Goal: Task Accomplishment & Management: Complete application form

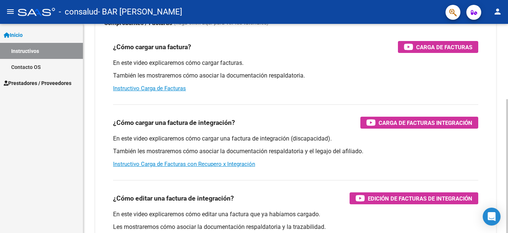
scroll to position [74, 0]
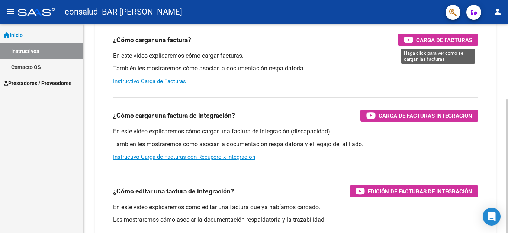
click at [429, 40] on span "Carga de Facturas" at bounding box center [444, 39] width 56 height 9
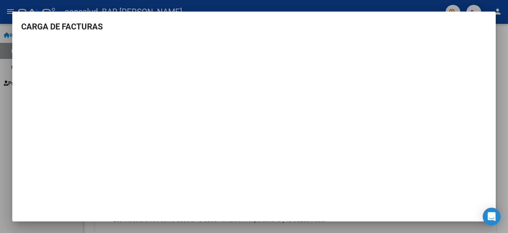
click at [503, 171] on div at bounding box center [254, 116] width 508 height 233
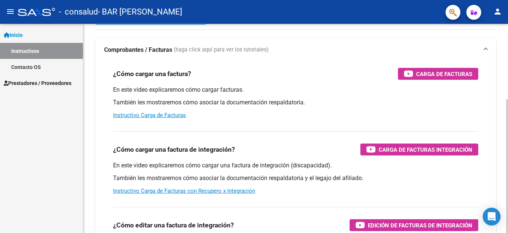
scroll to position [0, 0]
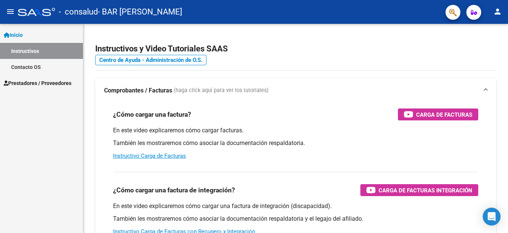
click at [22, 80] on span "Prestadores / Proveedores" at bounding box center [38, 83] width 68 height 8
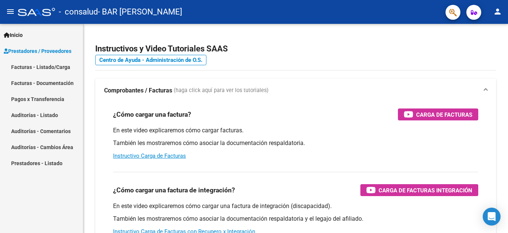
click at [28, 65] on link "Facturas - Listado/Carga" at bounding box center [41, 67] width 83 height 16
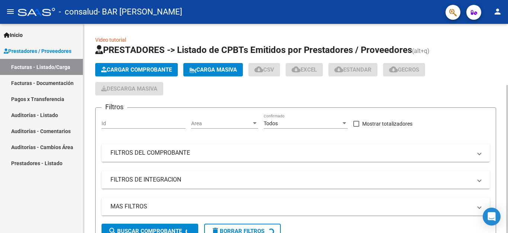
click at [129, 66] on button "Cargar Comprobante" at bounding box center [136, 69] width 83 height 13
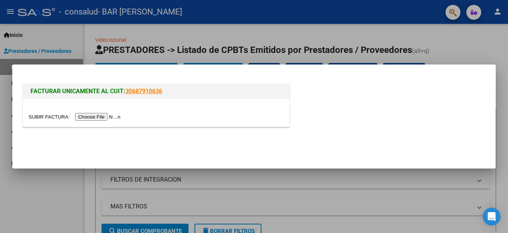
click at [109, 116] on input "file" at bounding box center [76, 117] width 94 height 8
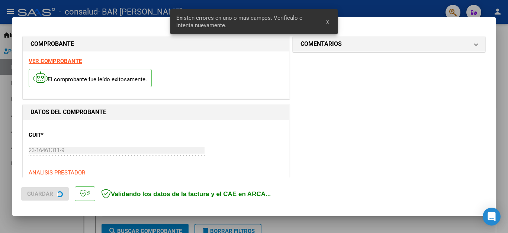
scroll to position [170, 0]
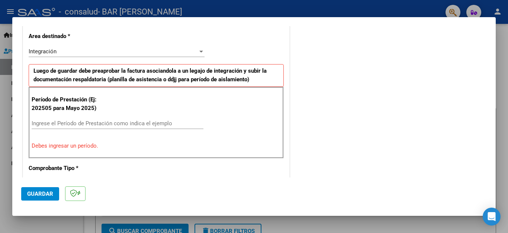
click at [36, 123] on input "Ingrese el Período de Prestación como indica el ejemplo" at bounding box center [118, 123] width 172 height 7
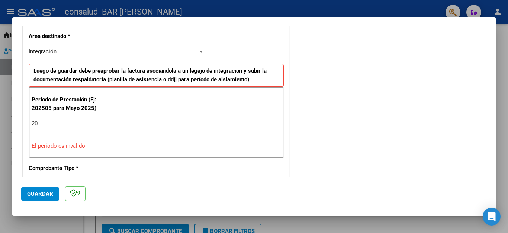
type input "2"
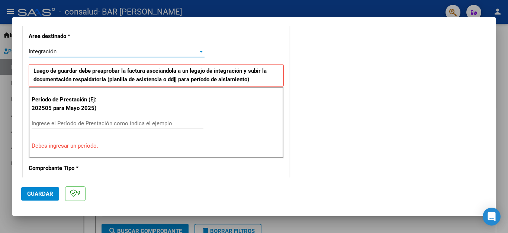
click at [198, 52] on div at bounding box center [201, 51] width 7 height 6
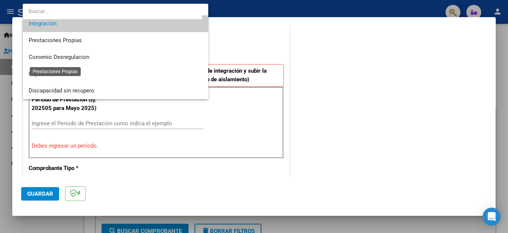
scroll to position [0, 0]
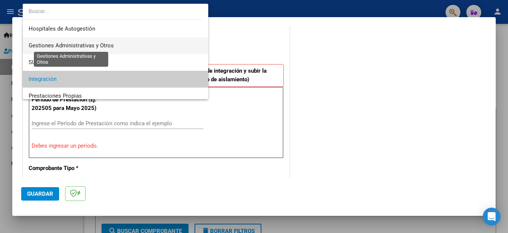
click at [89, 47] on span "Gestiones Administrativas y Otros" at bounding box center [71, 45] width 85 height 7
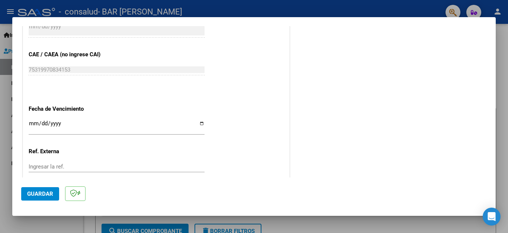
scroll to position [393, 0]
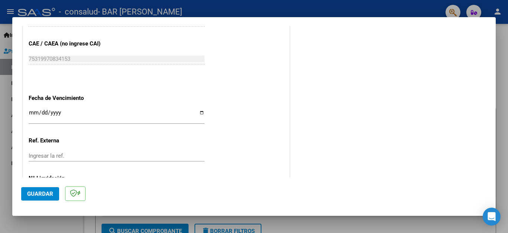
click at [38, 109] on input "Ingresar la fecha" at bounding box center [117, 115] width 176 height 12
click at [33, 109] on input "Ingresar la fecha" at bounding box center [117, 115] width 176 height 12
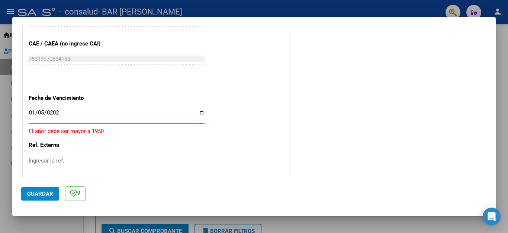
type input "[DATE]"
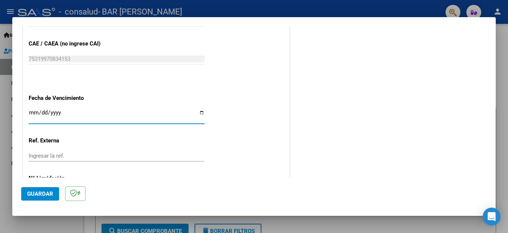
type input "0006-01-05"
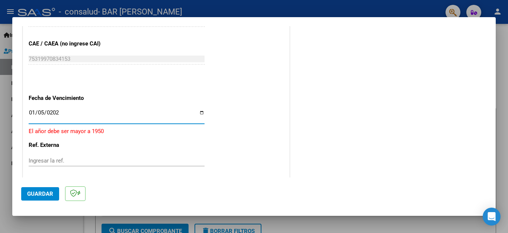
type input "[DATE]"
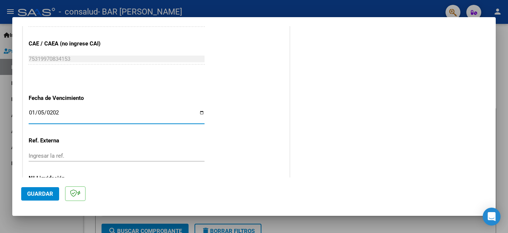
click at [42, 191] on span "Guardar" at bounding box center [40, 193] width 26 height 7
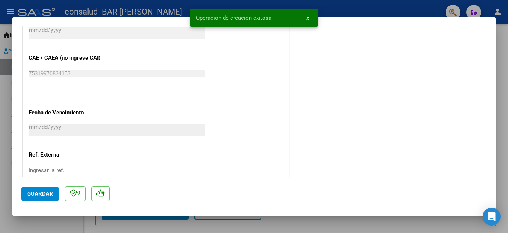
scroll to position [0, 0]
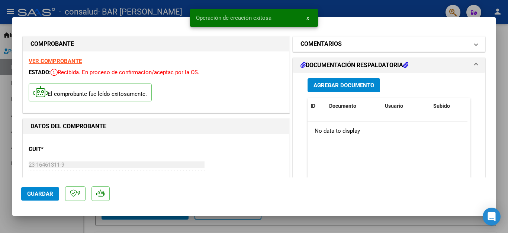
click at [336, 45] on h1 "COMENTARIOS" at bounding box center [321, 43] width 41 height 9
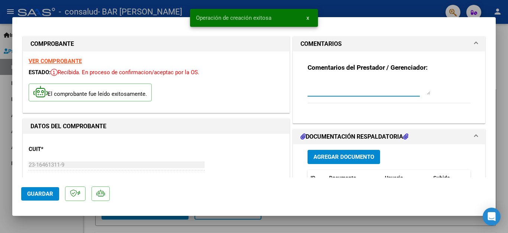
click at [311, 92] on textarea at bounding box center [369, 87] width 123 height 15
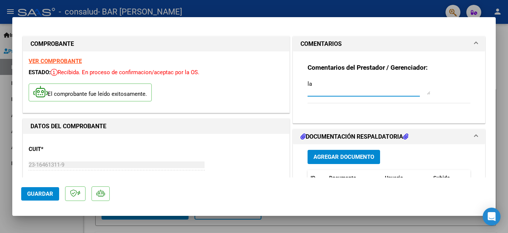
type textarea "l"
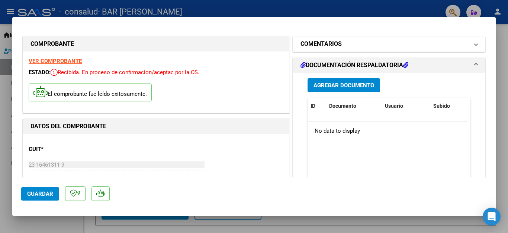
click at [337, 37] on mat-expansion-panel-header "COMENTARIOS" at bounding box center [389, 43] width 192 height 15
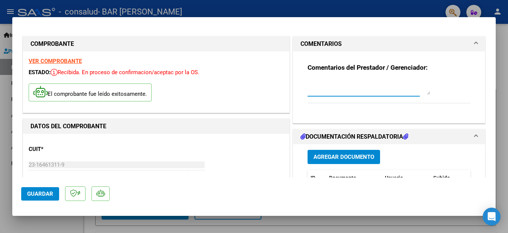
click at [314, 88] on textarea at bounding box center [369, 87] width 123 height 15
type textarea "Se carga tarde no nos funcionaba la pagina"
click at [320, 152] on button "Agregar Documento" at bounding box center [344, 157] width 73 height 14
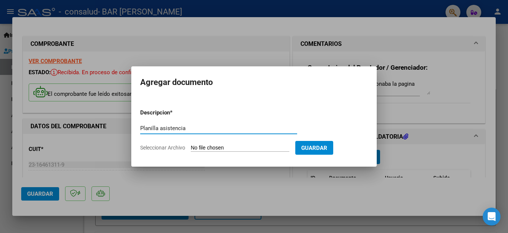
type input "Planilla asistencia"
click at [209, 148] on input "Seleccionar Archivo" at bounding box center [240, 147] width 99 height 7
type input "C:\fakepath\Planilla Asistencia [DATE].pdf"
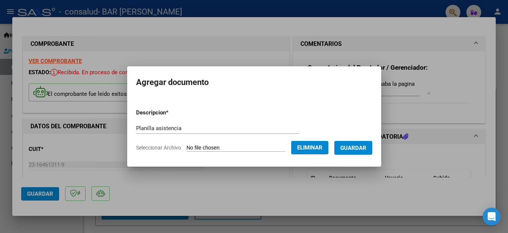
click at [359, 150] on span "Guardar" at bounding box center [353, 147] width 26 height 7
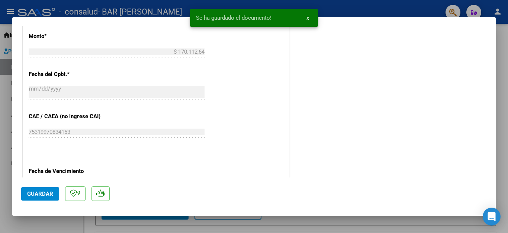
scroll to position [285, 0]
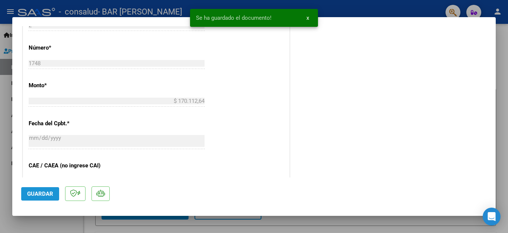
click at [40, 193] on span "Guardar" at bounding box center [40, 193] width 26 height 7
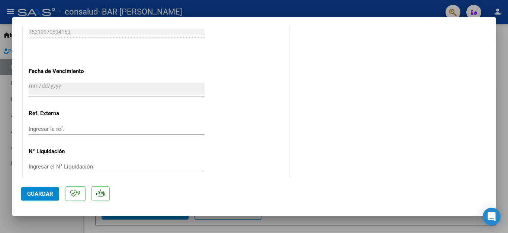
scroll to position [248, 0]
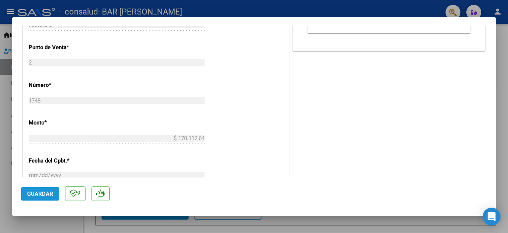
click at [43, 190] on span "Guardar" at bounding box center [40, 193] width 26 height 7
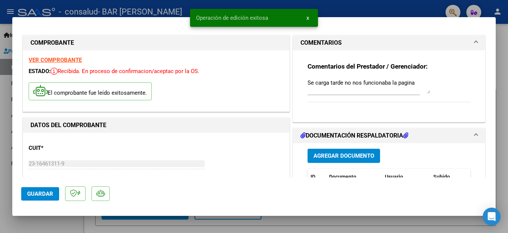
scroll to position [0, 0]
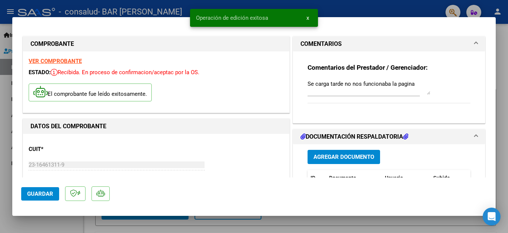
click at [6, 94] on div at bounding box center [254, 116] width 508 height 233
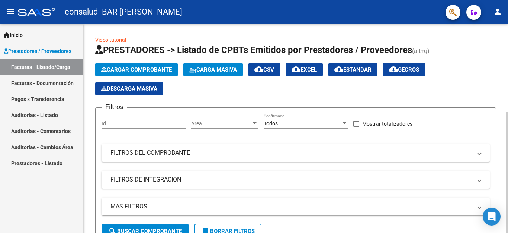
click at [135, 71] on span "Cargar Comprobante" at bounding box center [136, 69] width 71 height 7
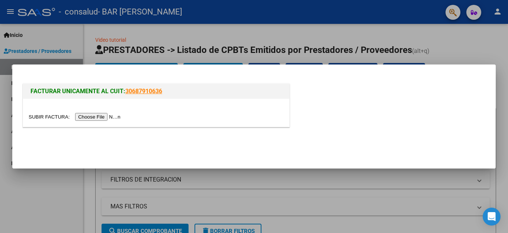
click at [114, 118] on input "file" at bounding box center [76, 117] width 94 height 8
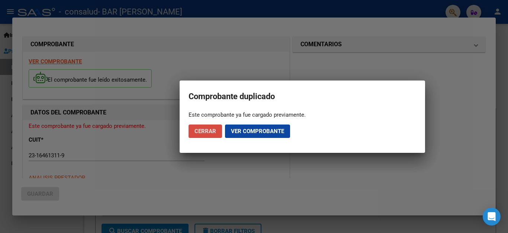
click at [195, 128] on span "Cerrar" at bounding box center [206, 131] width 22 height 7
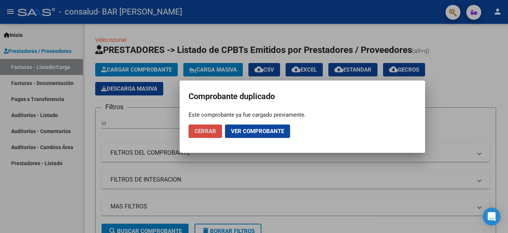
click at [209, 129] on span "Cerrar" at bounding box center [206, 131] width 22 height 7
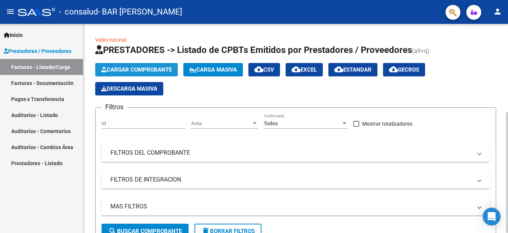
click at [122, 69] on span "Cargar Comprobante" at bounding box center [136, 69] width 71 height 7
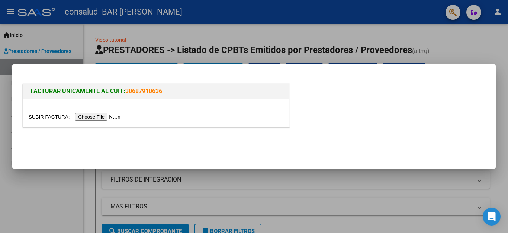
click at [118, 115] on input "file" at bounding box center [76, 117] width 94 height 8
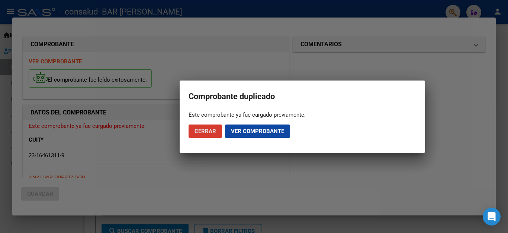
click at [208, 132] on span "Cerrar" at bounding box center [206, 131] width 22 height 7
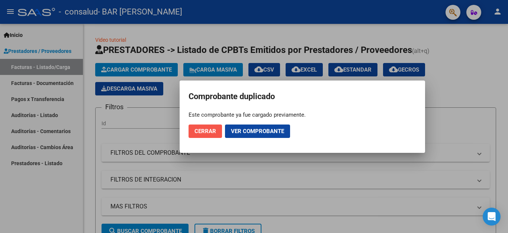
click at [202, 134] on button "Cerrar" at bounding box center [205, 130] width 33 height 13
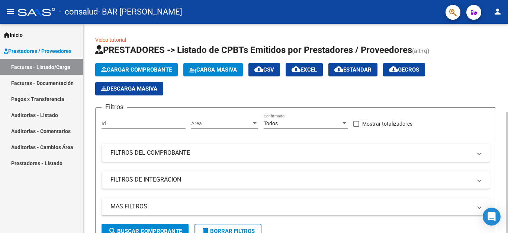
click at [174, 230] on span "search Buscar Comprobante" at bounding box center [145, 230] width 74 height 7
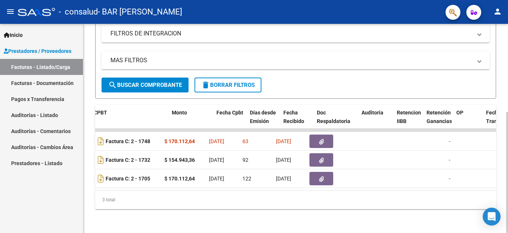
scroll to position [0, 266]
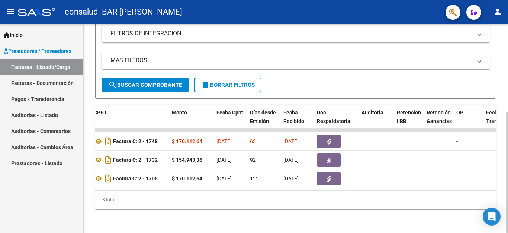
drag, startPoint x: 180, startPoint y: 193, endPoint x: 168, endPoint y: 193, distance: 11.9
click at [168, 193] on div "ID CAE Facturado x Orden De Area Razón Social CPBT Monto Fecha Cpbt Días desde …" at bounding box center [295, 157] width 401 height 104
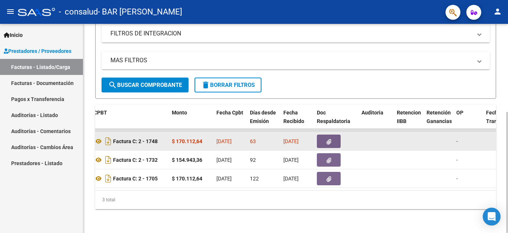
click at [487, 142] on datatable-body-cell at bounding box center [503, 141] width 41 height 18
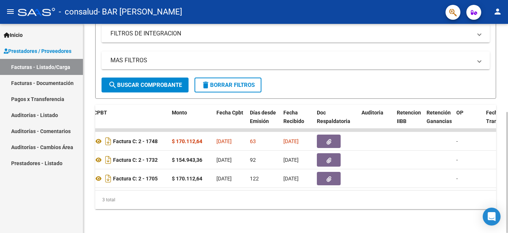
drag, startPoint x: 189, startPoint y: 193, endPoint x: 176, endPoint y: 192, distance: 12.7
click at [176, 190] on datatable-body "2541 A01 - Consalud Gestiones Administrativas y Otros BAR [PERSON_NAME] 2316461…" at bounding box center [295, 158] width 401 height 61
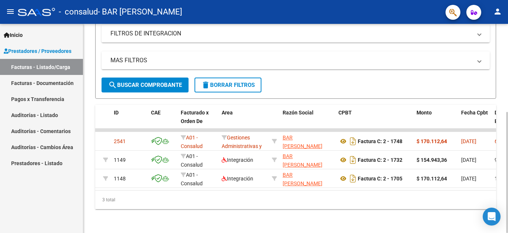
scroll to position [0, 0]
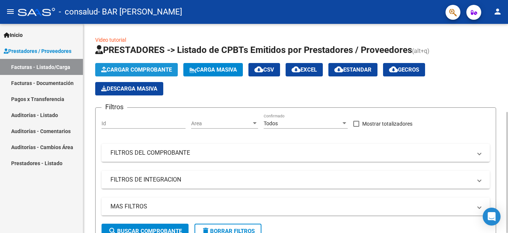
click at [130, 71] on span "Cargar Comprobante" at bounding box center [136, 69] width 71 height 7
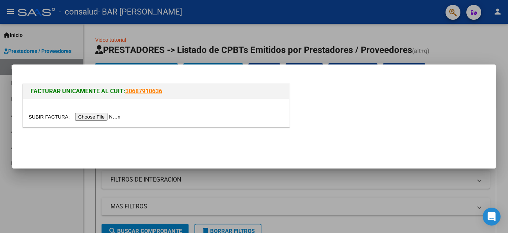
click at [116, 116] on input "file" at bounding box center [76, 117] width 94 height 8
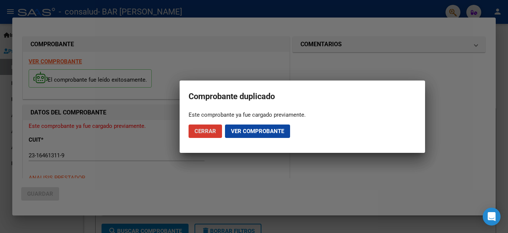
click at [211, 134] on span "Cerrar" at bounding box center [206, 131] width 22 height 7
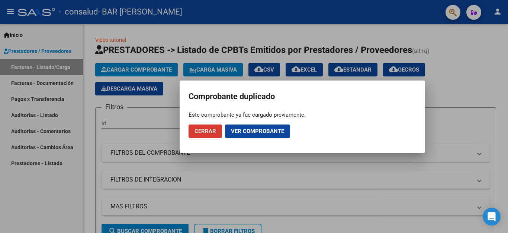
click at [249, 131] on span "Ver comprobante" at bounding box center [257, 131] width 53 height 7
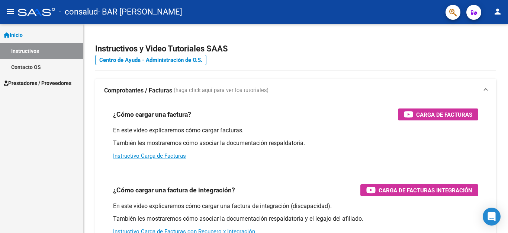
click at [26, 80] on span "Prestadores / Proveedores" at bounding box center [38, 83] width 68 height 8
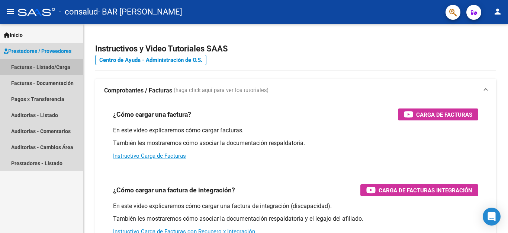
click at [28, 66] on link "Facturas - Listado/Carga" at bounding box center [41, 67] width 83 height 16
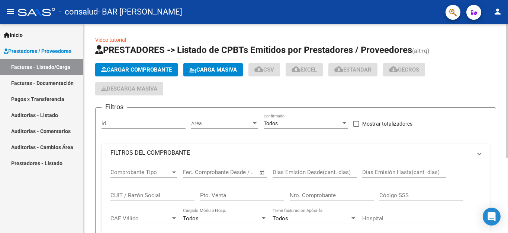
click at [115, 66] on span "Cargar Comprobante" at bounding box center [136, 69] width 71 height 7
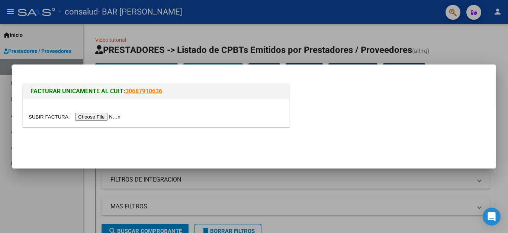
click at [121, 119] on input "file" at bounding box center [76, 117] width 94 height 8
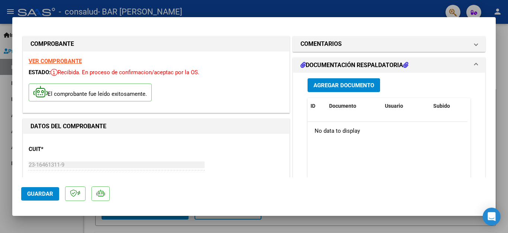
click at [111, 145] on div "CUIT * 23-16461311-9 Ingresar CUIT ANALISIS PRESTADOR BAR HUGO WALDEMAR ARCA Pa…" at bounding box center [156, 171] width 255 height 65
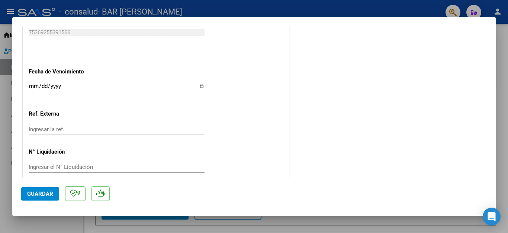
scroll to position [434, 0]
click at [30, 86] on div "Ingresar la fecha" at bounding box center [117, 89] width 176 height 16
click at [29, 88] on div "Ingresar la fecha" at bounding box center [117, 92] width 176 height 23
click at [33, 83] on input "Ingresar la fecha" at bounding box center [117, 89] width 176 height 12
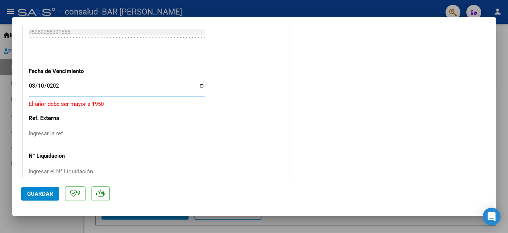
type input "2026-03-10"
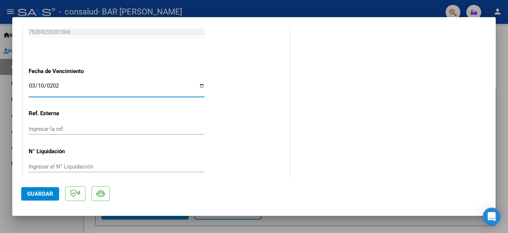
click at [36, 191] on span "Guardar" at bounding box center [40, 193] width 26 height 7
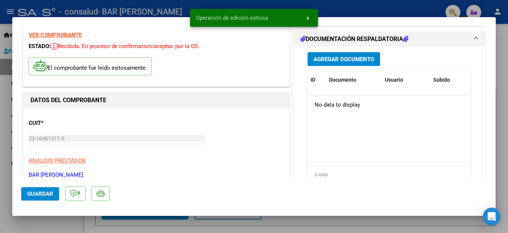
scroll to position [0, 0]
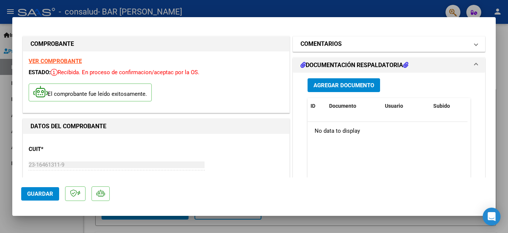
click at [330, 45] on h1 "COMENTARIOS" at bounding box center [321, 43] width 41 height 9
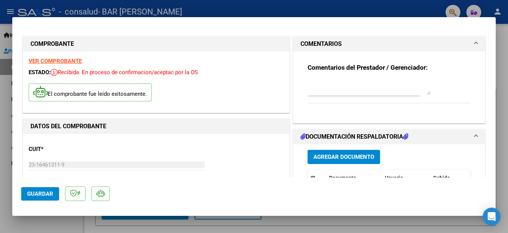
click at [314, 91] on textarea at bounding box center [369, 87] width 123 height 15
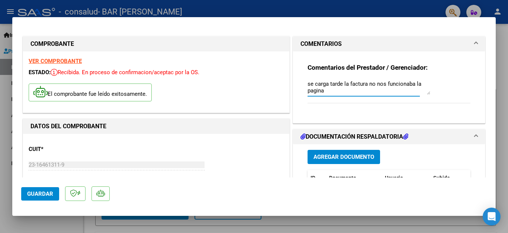
type textarea "se carga tarde la factura no nos funcionaba la pagina"
click at [346, 158] on span "Agregar Documento" at bounding box center [344, 157] width 61 height 7
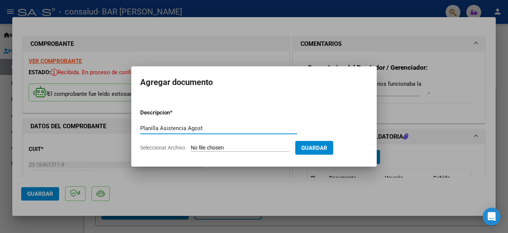
click at [209, 125] on input "Planilla Asistencia Agost" at bounding box center [218, 128] width 157 height 7
drag, startPoint x: 209, startPoint y: 130, endPoint x: 124, endPoint y: 132, distance: 85.2
click at [124, 132] on div "COMPROBANTE VER COMPROBANTE ESTADO: Recibida. En proceso de confirmacion/acepta…" at bounding box center [254, 116] width 508 height 233
type input "Planilla Asistencia Agost"
drag, startPoint x: 208, startPoint y: 121, endPoint x: 205, endPoint y: 131, distance: 10.4
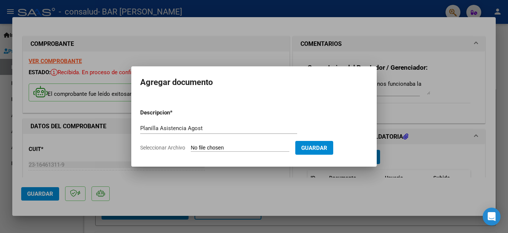
click at [208, 123] on form "Descripcion * Planilla Asistencia Agost Escriba aquí una descripcion Selecciona…" at bounding box center [254, 130] width 228 height 54
click at [205, 131] on div "Planilla Asistencia Agost Escriba aquí una descripcion" at bounding box center [218, 127] width 157 height 11
click at [206, 128] on input "Planilla Asistencia Agost" at bounding box center [218, 128] width 157 height 7
click at [204, 127] on input "Planilla Asistencia Agost" at bounding box center [218, 128] width 157 height 7
drag, startPoint x: 205, startPoint y: 126, endPoint x: 189, endPoint y: 132, distance: 16.5
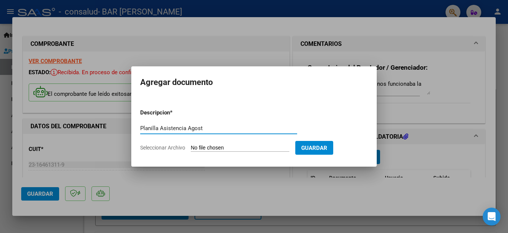
click at [189, 132] on div "Planilla Asistencia Agost Escriba aquí una descripcion" at bounding box center [218, 127] width 157 height 11
click at [181, 128] on input "Planilla Asistencia Agost" at bounding box center [218, 128] width 157 height 7
click at [362, 77] on h2 "Agregar documento" at bounding box center [254, 82] width 228 height 14
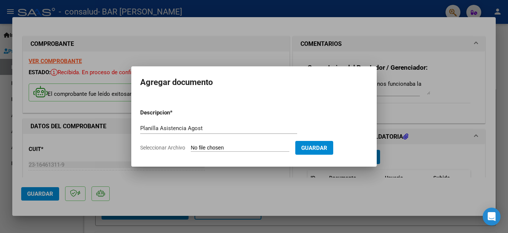
click at [406, 213] on div at bounding box center [254, 116] width 508 height 233
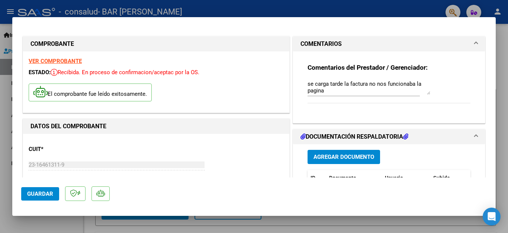
click at [390, 197] on mat-dialog-actions "Guardar" at bounding box center [254, 191] width 466 height 29
click at [328, 155] on span "Agregar Documento" at bounding box center [344, 157] width 61 height 7
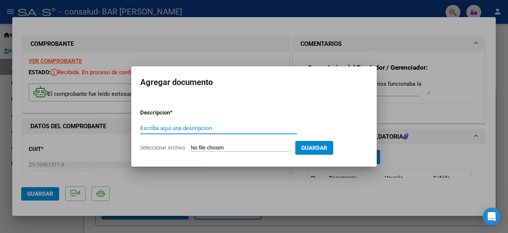
click at [169, 124] on div "Escriba aquí una descripcion" at bounding box center [218, 127] width 157 height 11
click at [209, 148] on input "Seleccionar Archivo" at bounding box center [240, 147] width 99 height 7
type input "C:\fakepath\Planilla Asistencia Agosto 2025.pdf"
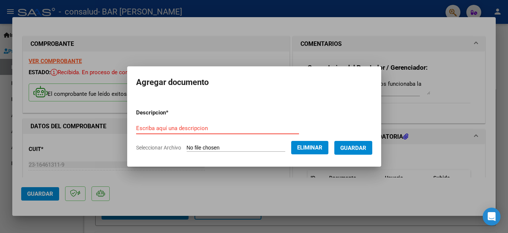
click at [145, 128] on input "Escriba aquí una descripcion" at bounding box center [217, 128] width 163 height 7
type input "Planilla asistencia agosto 2025"
click at [355, 147] on span "Guardar" at bounding box center [353, 147] width 26 height 7
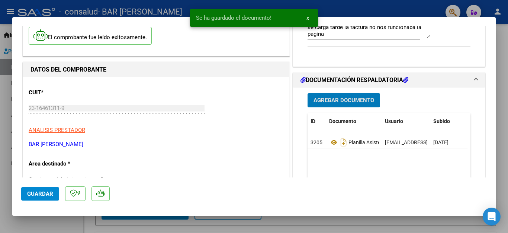
scroll to position [223, 0]
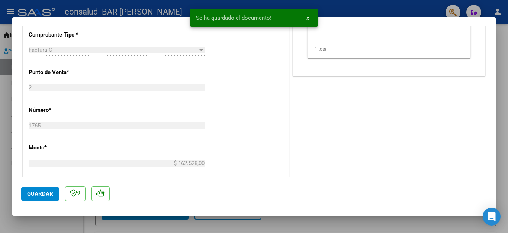
click at [38, 195] on span "Guardar" at bounding box center [40, 193] width 26 height 7
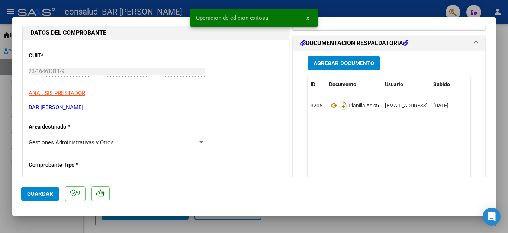
scroll to position [0, 0]
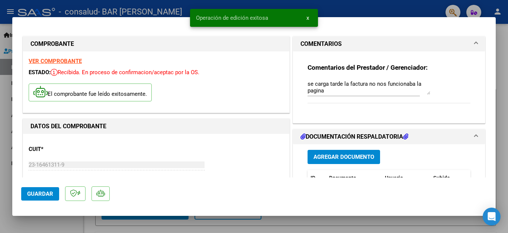
click at [366, 5] on div at bounding box center [254, 116] width 508 height 233
